Goal: Information Seeking & Learning: Understand process/instructions

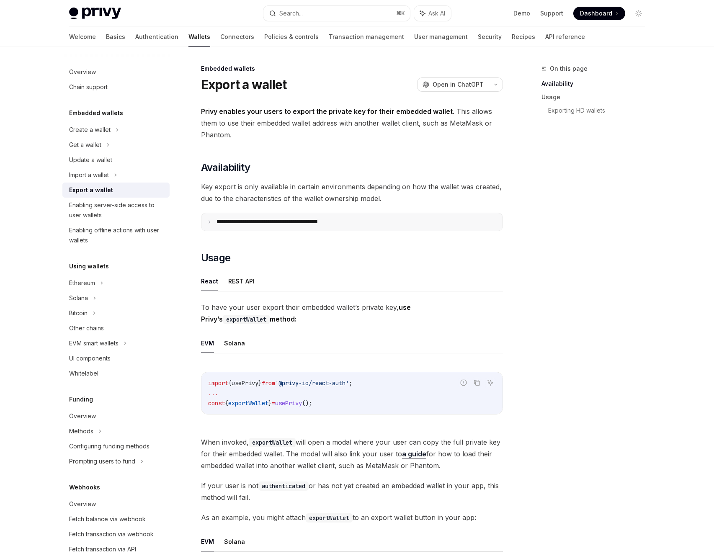
click at [324, 223] on p "**********" at bounding box center [286, 222] width 138 height 8
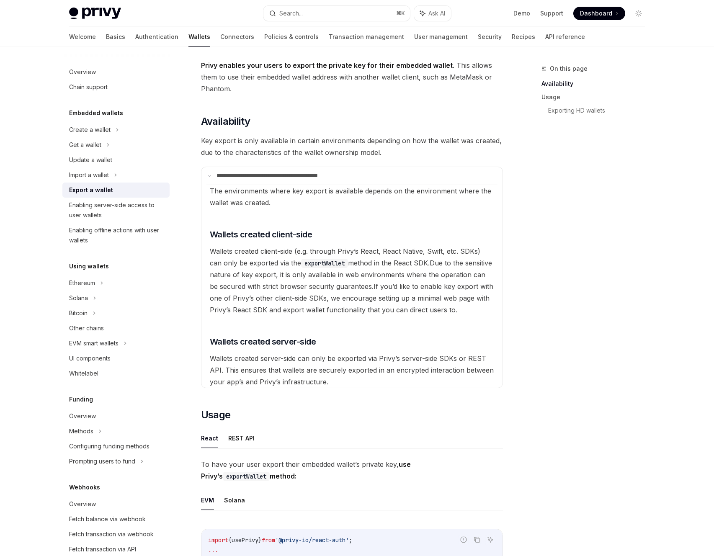
scroll to position [68, 0]
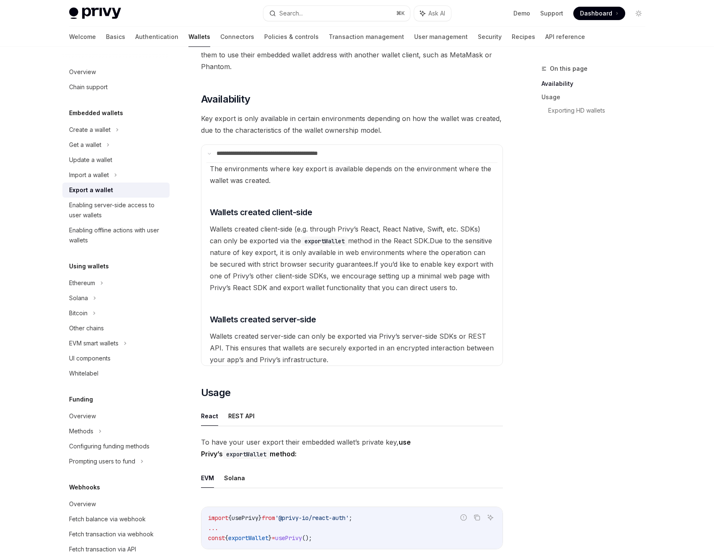
click at [325, 339] on span "Wallets created server-side can only be exported via Privy’s server-side SDKs o…" at bounding box center [352, 348] width 284 height 32
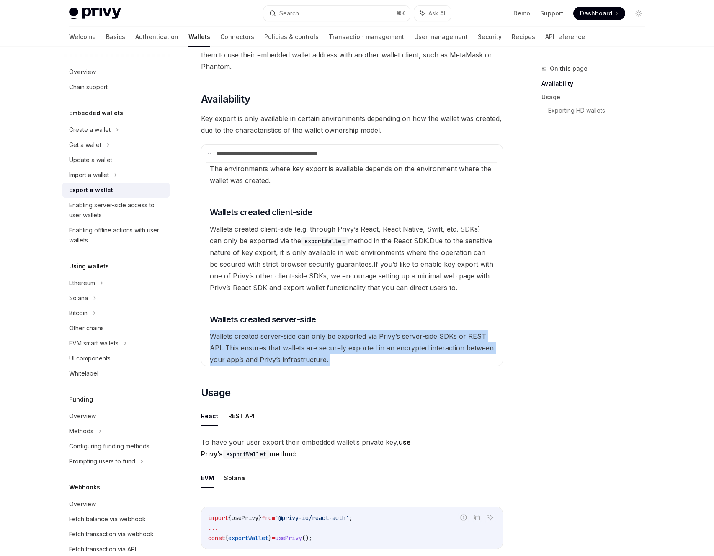
drag, startPoint x: 325, startPoint y: 339, endPoint x: 327, endPoint y: 347, distance: 8.5
click at [325, 339] on span "Wallets created server-side can only be exported via Privy’s server-side SDKs o…" at bounding box center [352, 348] width 284 height 32
click at [314, 342] on available\ "The environments where key export is available depends on the environment where…" at bounding box center [352, 264] width 291 height 203
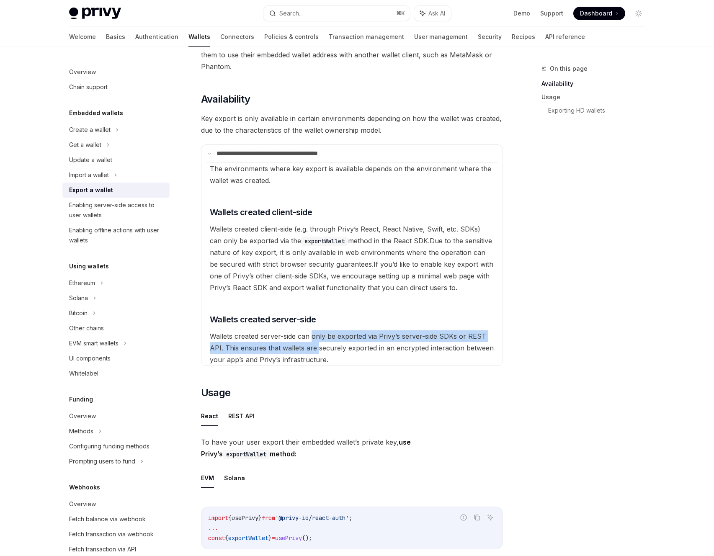
click at [314, 342] on available\ "The environments where key export is available depends on the environment where…" at bounding box center [352, 264] width 291 height 203
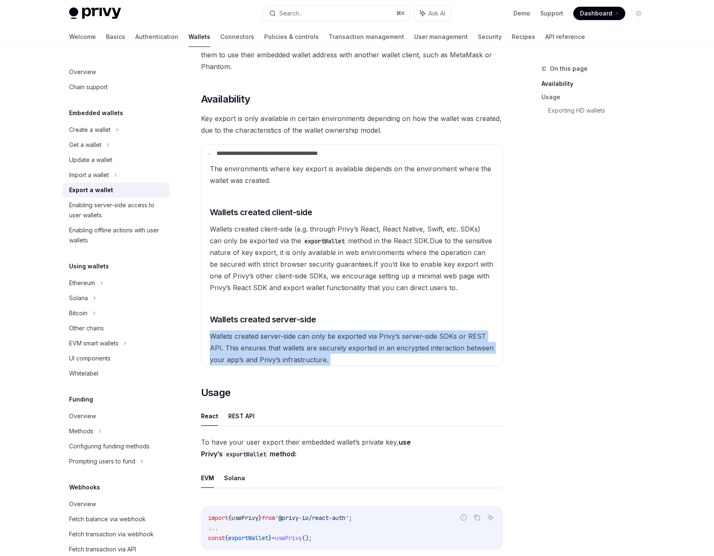
click at [314, 342] on available\ "The environments where key export is available depends on the environment where…" at bounding box center [352, 264] width 291 height 203
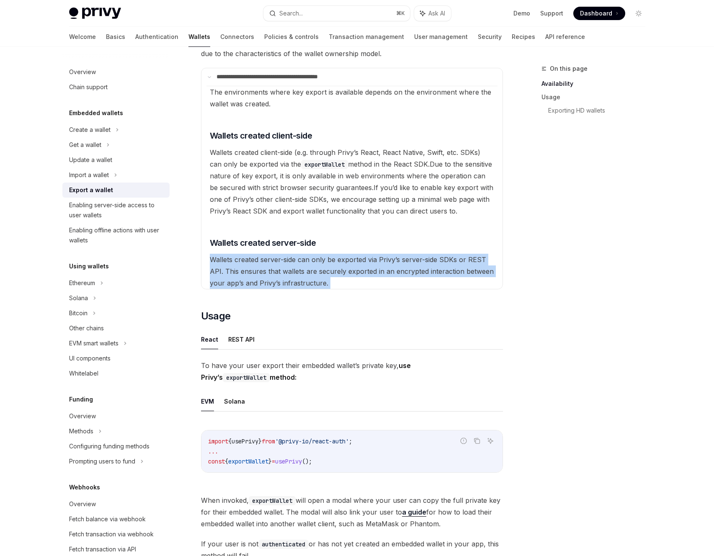
scroll to position [160, 0]
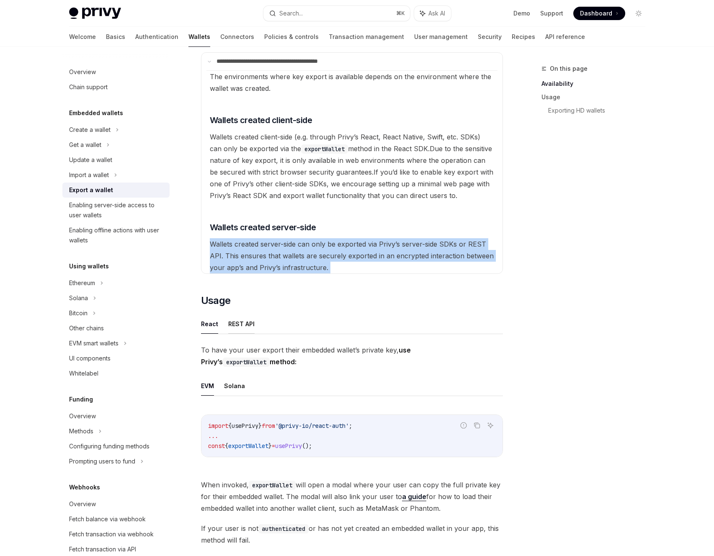
click at [245, 327] on button "REST API" at bounding box center [241, 324] width 26 height 20
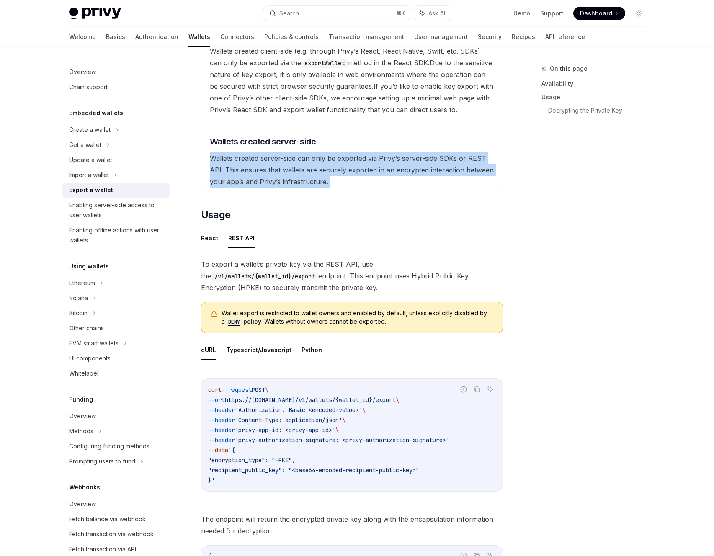
scroll to position [247, 0]
click at [205, 351] on button "cURL" at bounding box center [208, 350] width 15 height 20
click at [246, 354] on button "Typescript/Javascript" at bounding box center [258, 350] width 65 height 20
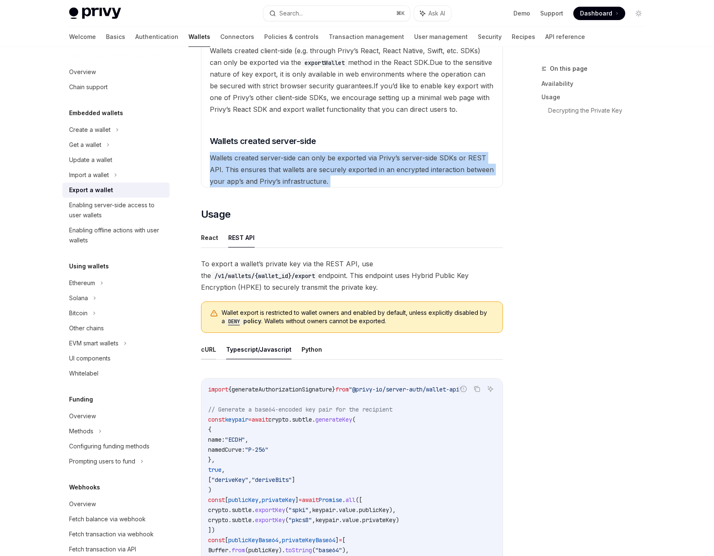
click at [212, 353] on button "cURL" at bounding box center [208, 350] width 15 height 20
type textarea "*"
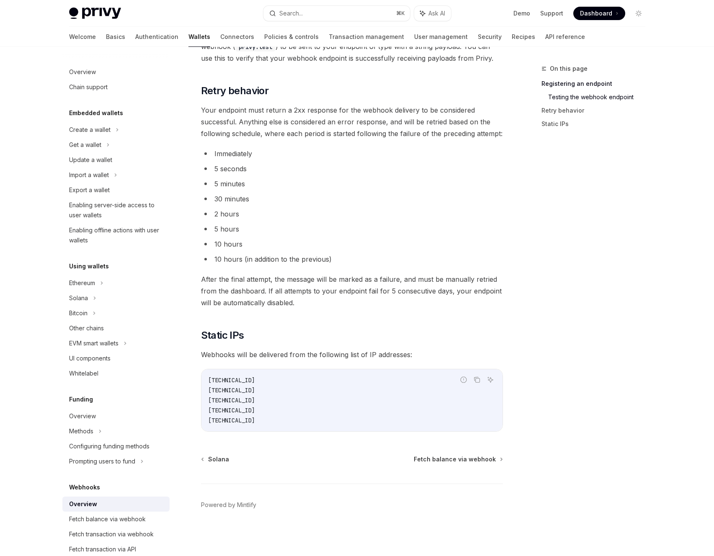
scroll to position [2, 0]
click at [537, 307] on div "On this page Registering an endpoint Testing the webhook endpoint Retry behavio…" at bounding box center [588, 310] width 127 height 493
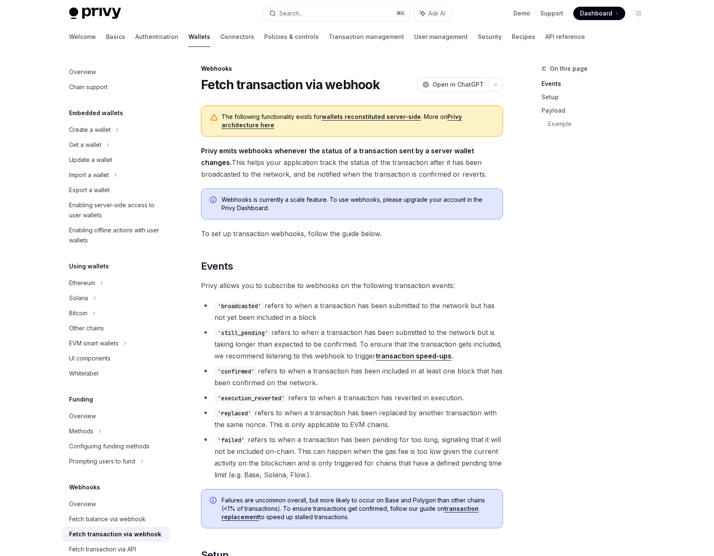
scroll to position [127, 0]
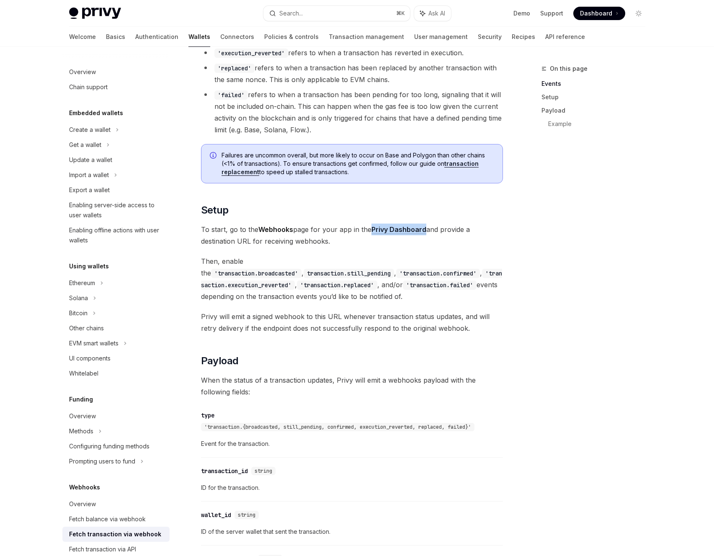
scroll to position [7, 0]
